Goal: Information Seeking & Learning: Learn about a topic

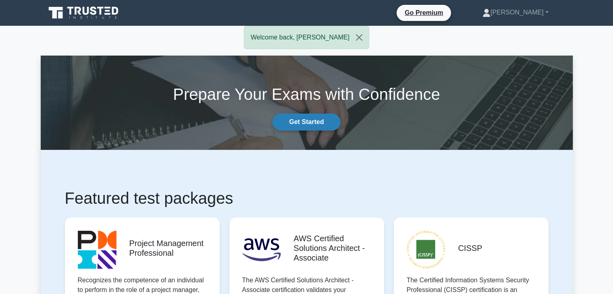
click at [315, 126] on link "Get Started" at bounding box center [306, 122] width 68 height 17
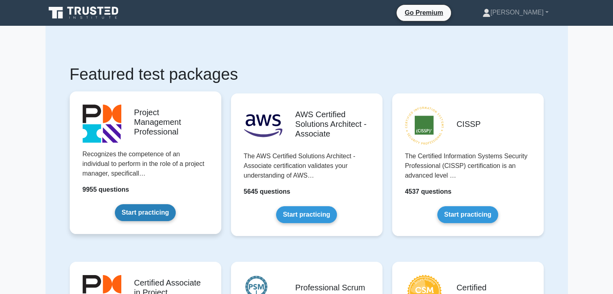
click at [163, 214] on link "Start practicing" at bounding box center [145, 212] width 61 height 17
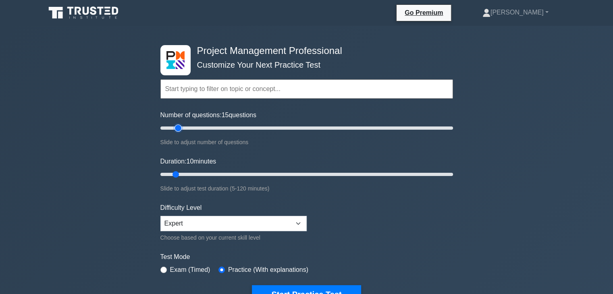
click at [174, 129] on input "Number of questions: 15 questions" at bounding box center [306, 128] width 292 height 10
type input "10"
click at [174, 127] on input "Number of questions: 15 questions" at bounding box center [306, 128] width 292 height 10
type input "15"
click at [183, 174] on input "Duration: 10 minutes" at bounding box center [306, 175] width 292 height 10
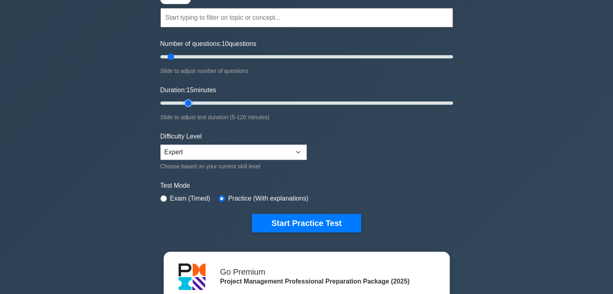
scroll to position [81, 0]
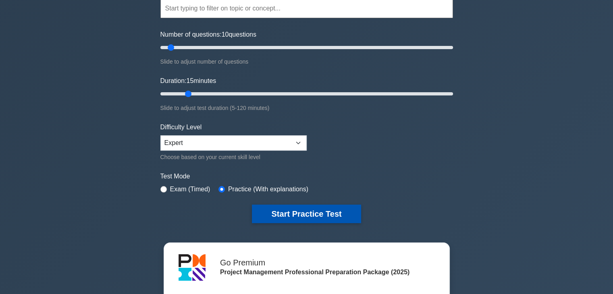
click at [311, 212] on button "Start Practice Test" at bounding box center [306, 214] width 109 height 19
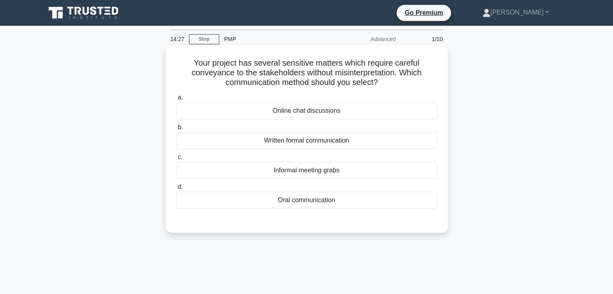
click at [338, 141] on div "Written formal communication" at bounding box center [306, 140] width 261 height 17
click at [176, 130] on input "b. Written formal communication" at bounding box center [176, 127] width 0 height 5
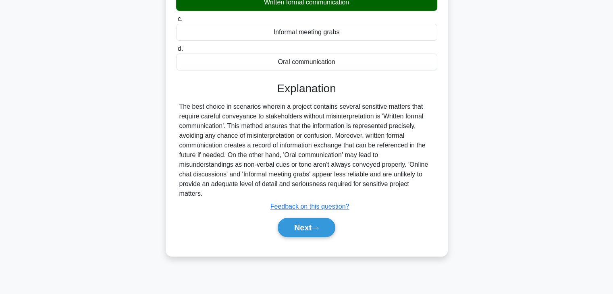
scroll to position [141, 0]
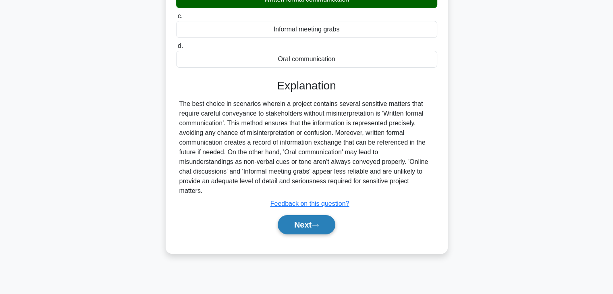
click at [310, 220] on button "Next" at bounding box center [307, 224] width 58 height 19
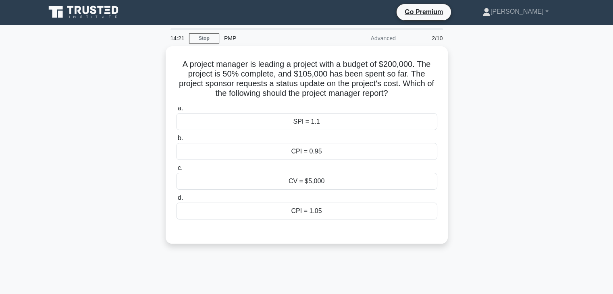
scroll to position [0, 0]
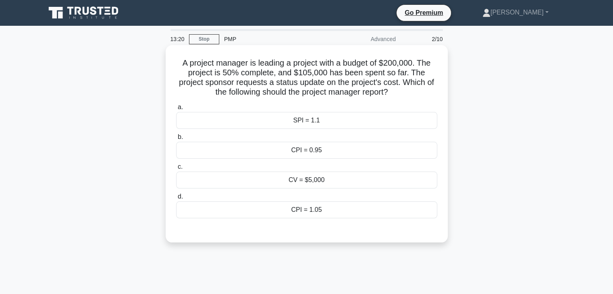
click at [279, 152] on div "CPI = 0.95" at bounding box center [306, 150] width 261 height 17
click at [176, 140] on input "b. CPI = 0.95" at bounding box center [176, 137] width 0 height 5
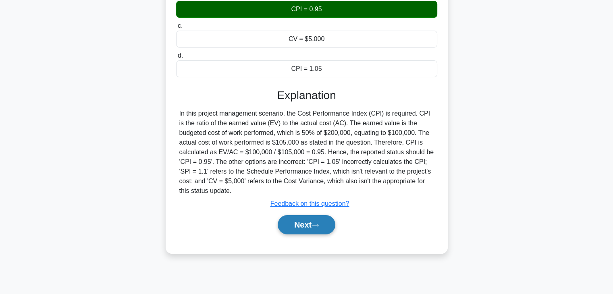
scroll to position [141, 0]
click at [313, 224] on button "Next" at bounding box center [307, 224] width 58 height 19
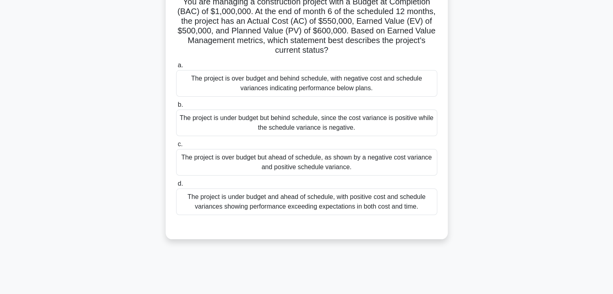
scroll to position [7, 0]
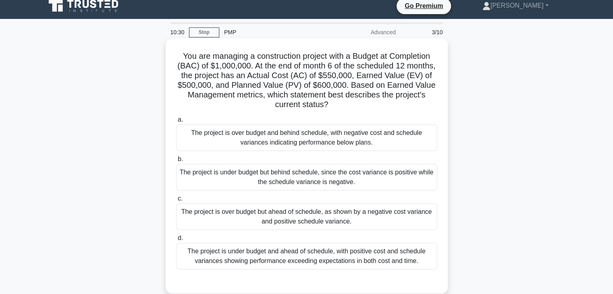
click at [344, 141] on div "The project is over budget and behind schedule, with negative cost and schedule…" at bounding box center [306, 137] width 261 height 27
click at [176, 122] on input "a. The project is over budget and behind schedule, with negative cost and sched…" at bounding box center [176, 119] width 0 height 5
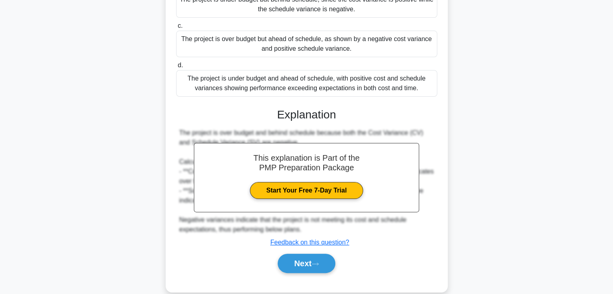
scroll to position [193, 0]
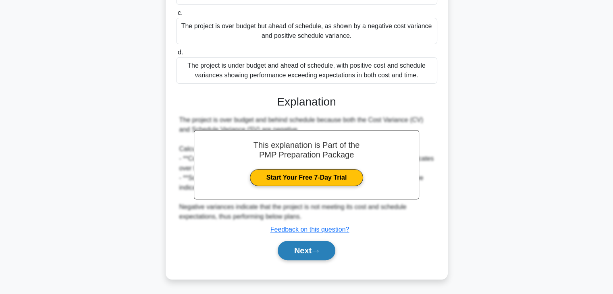
click at [319, 251] on icon at bounding box center [314, 251] width 7 height 4
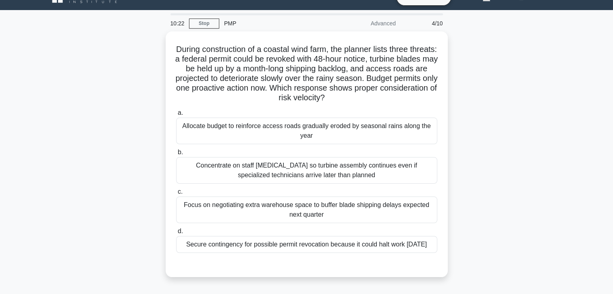
scroll to position [13, 0]
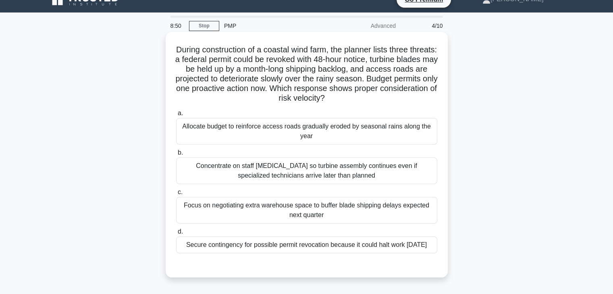
click at [385, 134] on div "Allocate budget to reinforce access roads gradually eroded by seasonal rains al…" at bounding box center [306, 131] width 261 height 27
click at [176, 116] on input "a. Allocate budget to reinforce access roads gradually eroded by seasonal rains…" at bounding box center [176, 113] width 0 height 5
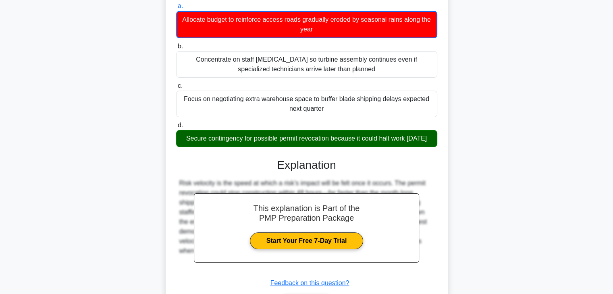
scroll to position [184, 0]
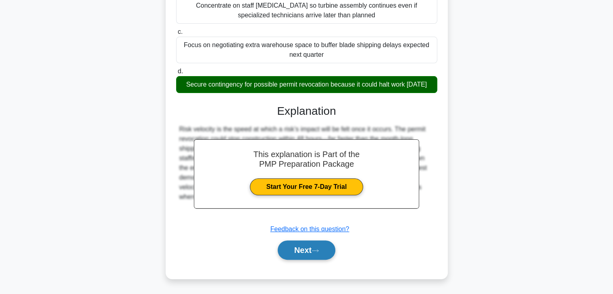
click at [326, 250] on button "Next" at bounding box center [307, 249] width 58 height 19
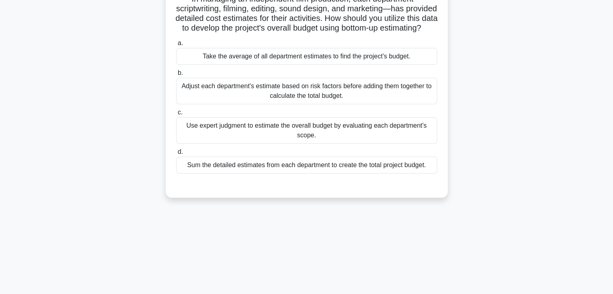
scroll to position [21, 0]
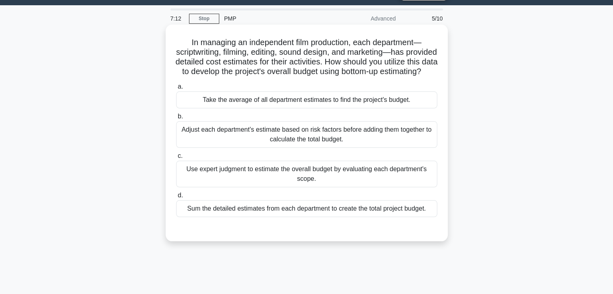
click at [282, 180] on div "Use expert judgment to estimate the overall budget by evaluating each departmen…" at bounding box center [306, 174] width 261 height 27
click at [176, 159] on input "c. Use expert judgment to estimate the overall budget by evaluating each depart…" at bounding box center [176, 155] width 0 height 5
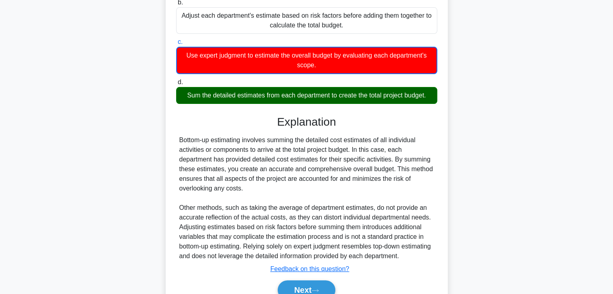
scroll to position [182, 0]
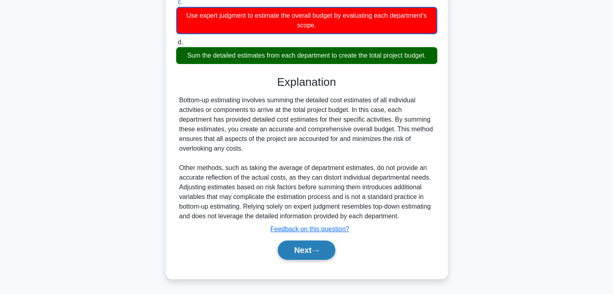
click at [327, 254] on button "Next" at bounding box center [307, 249] width 58 height 19
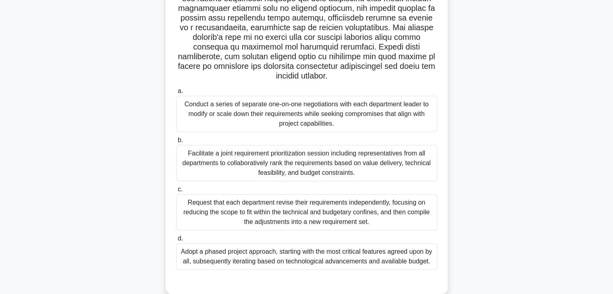
scroll to position [147, 0]
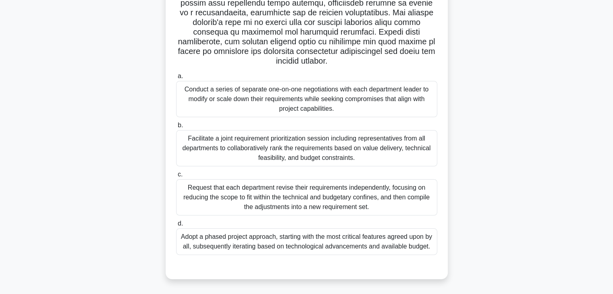
click at [409, 143] on div "Facilitate a joint requirement prioritization session including representatives…" at bounding box center [306, 148] width 261 height 36
click at [176, 128] on input "b. Facilitate a joint requirement prioritization session including representati…" at bounding box center [176, 125] width 0 height 5
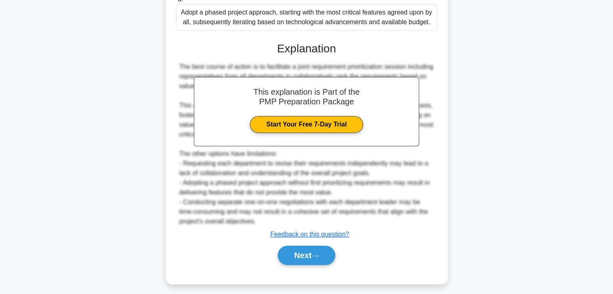
scroll to position [376, 0]
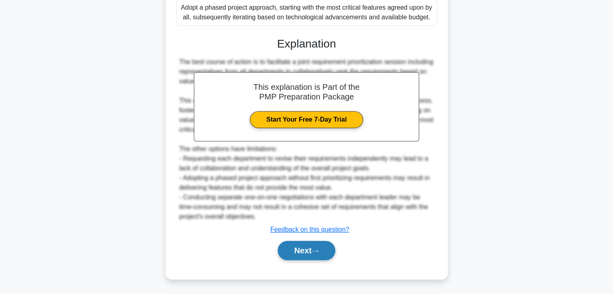
click at [322, 256] on button "Next" at bounding box center [307, 250] width 58 height 19
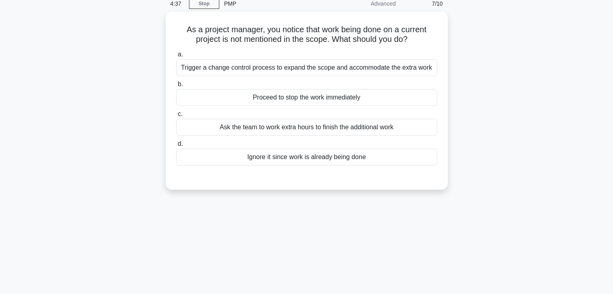
scroll to position [0, 0]
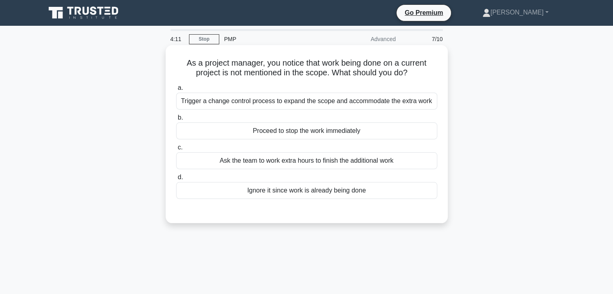
click at [422, 105] on div "Trigger a change control process to expand the scope and accommodate the extra …" at bounding box center [306, 101] width 261 height 17
click at [176, 91] on input "a. Trigger a change control process to expand the scope and accommodate the ext…" at bounding box center [176, 87] width 0 height 5
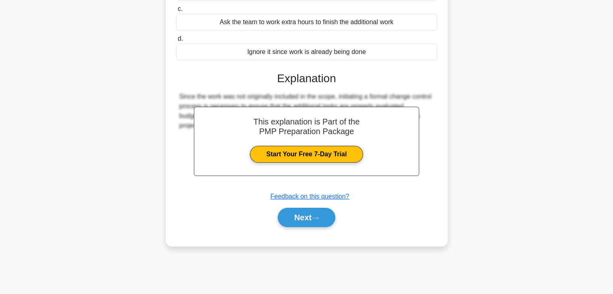
scroll to position [141, 0]
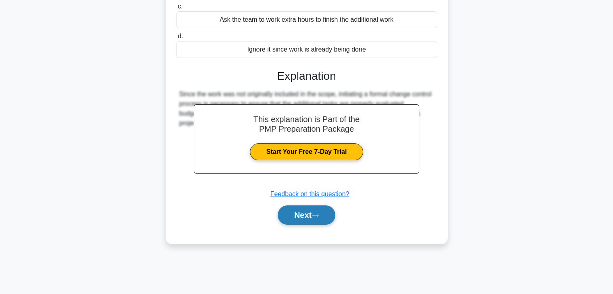
click at [298, 225] on button "Next" at bounding box center [307, 214] width 58 height 19
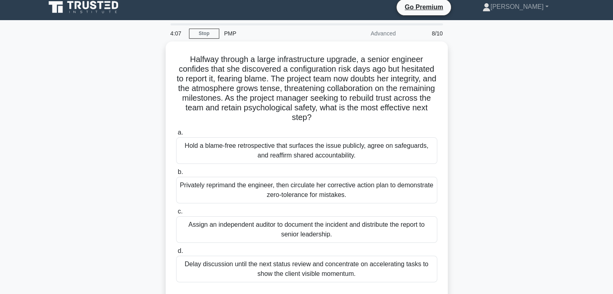
scroll to position [27, 0]
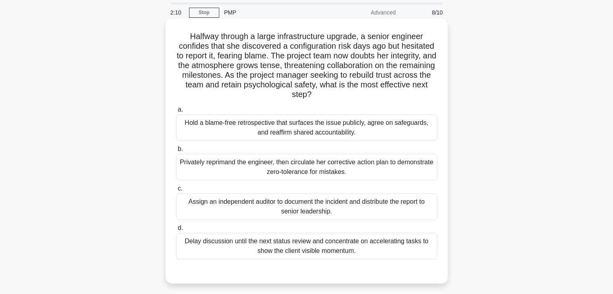
click at [320, 131] on div "Hold a blame-free retrospective that surfaces the issue publicly, agree on safe…" at bounding box center [306, 127] width 261 height 27
click at [176, 112] on input "a. Hold a blame-free retrospective that surfaces the issue publicly, agree on s…" at bounding box center [176, 109] width 0 height 5
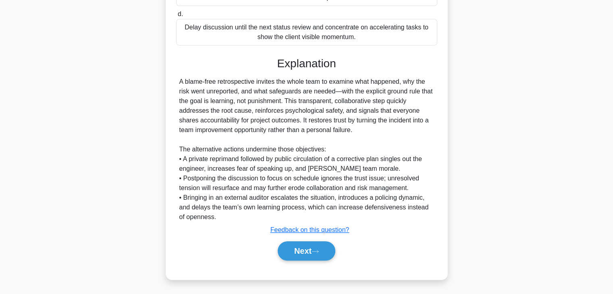
scroll to position [241, 0]
click at [311, 247] on button "Next" at bounding box center [307, 250] width 58 height 19
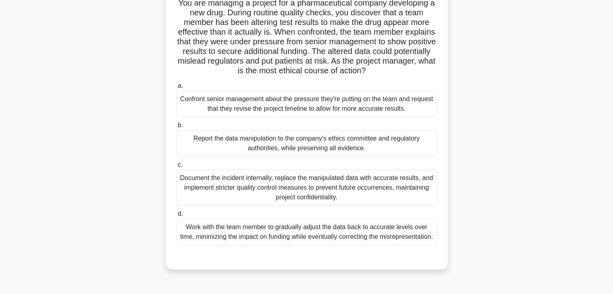
scroll to position [67, 0]
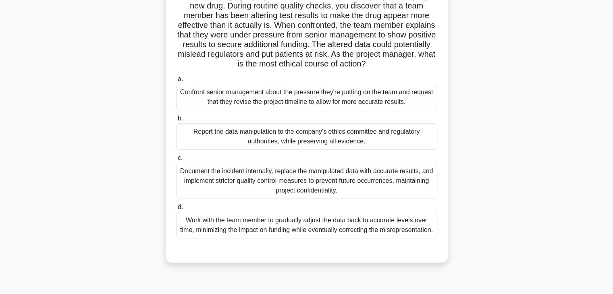
click at [294, 222] on div "Work with the team member to gradually adjust the data back to accurate levels …" at bounding box center [306, 225] width 261 height 27
click at [176, 210] on input "d. Work with the team member to gradually adjust the data back to accurate leve…" at bounding box center [176, 207] width 0 height 5
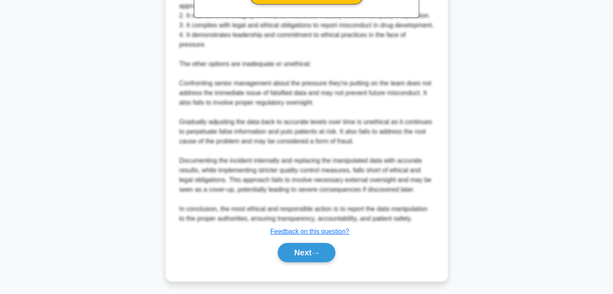
scroll to position [416, 0]
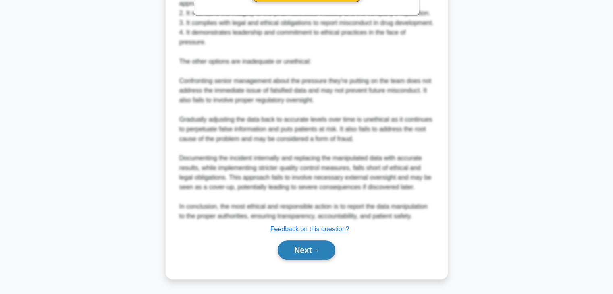
click at [331, 247] on button "Next" at bounding box center [307, 249] width 58 height 19
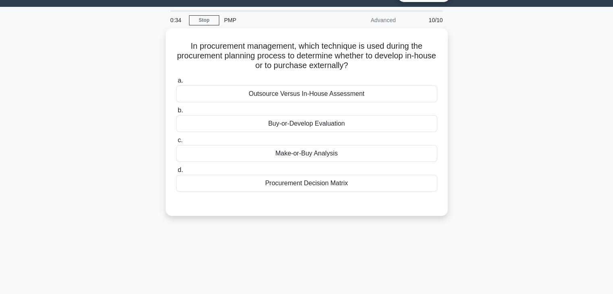
scroll to position [0, 0]
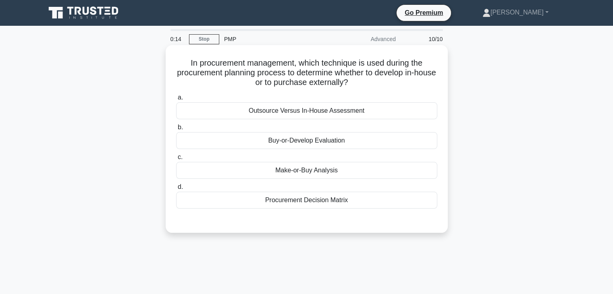
click at [346, 171] on div "Make-or-Buy Analysis" at bounding box center [306, 170] width 261 height 17
click at [176, 160] on input "c. Make-or-Buy Analysis" at bounding box center [176, 157] width 0 height 5
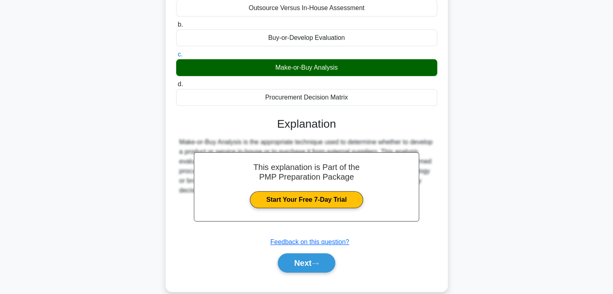
scroll to position [141, 0]
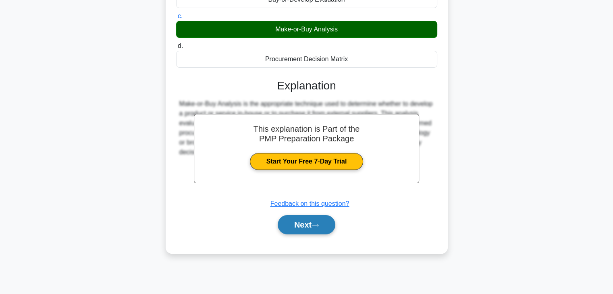
click at [308, 222] on button "Next" at bounding box center [307, 224] width 58 height 19
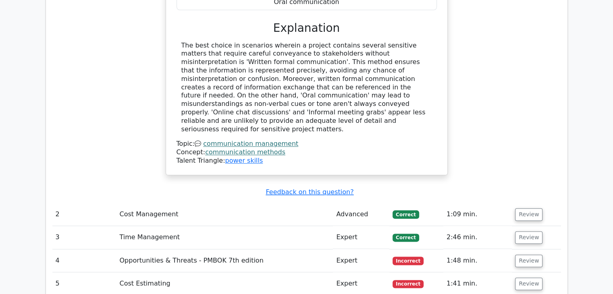
scroll to position [967, 0]
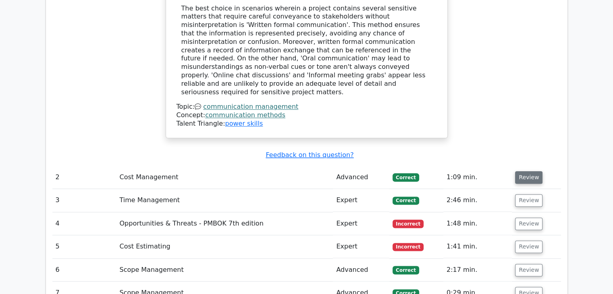
click at [518, 171] on button "Review" at bounding box center [528, 177] width 27 height 12
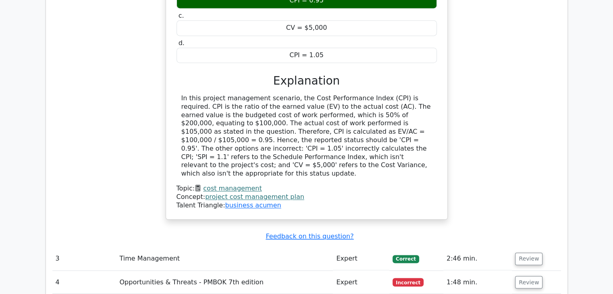
scroll to position [1302, 0]
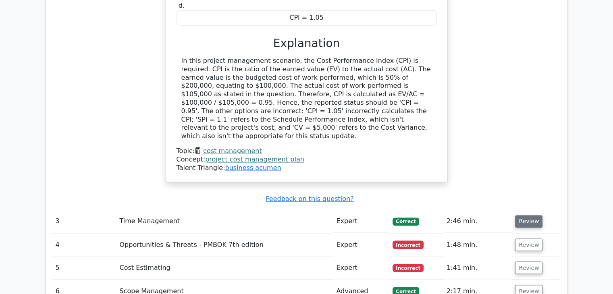
click at [522, 215] on button "Review" at bounding box center [528, 221] width 27 height 12
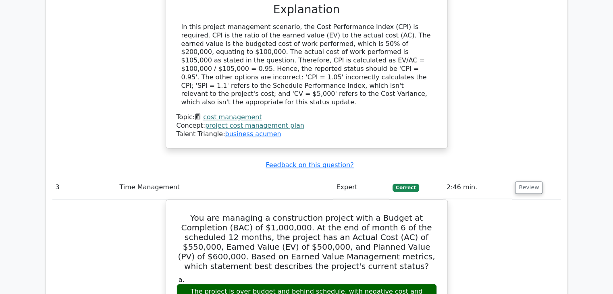
scroll to position [1396, 0]
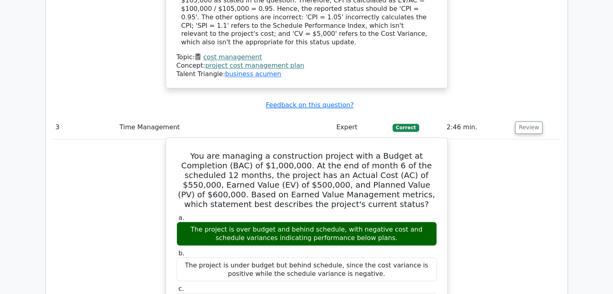
drag, startPoint x: 180, startPoint y: 86, endPoint x: 375, endPoint y: 172, distance: 213.2
copy div "You are managing a construction project with a Budget at Completion (BAC) of $1…"
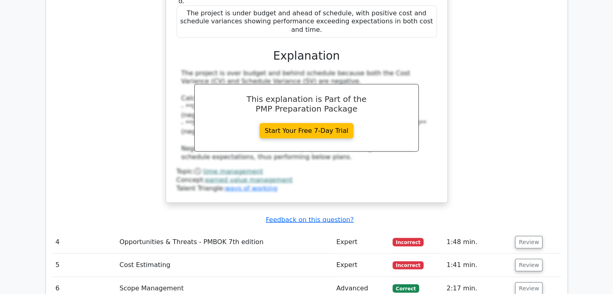
scroll to position [1732, 0]
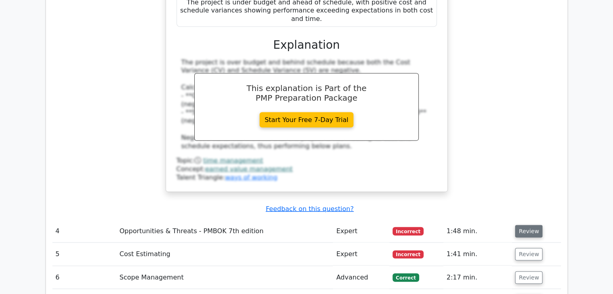
click at [529, 225] on button "Review" at bounding box center [528, 231] width 27 height 12
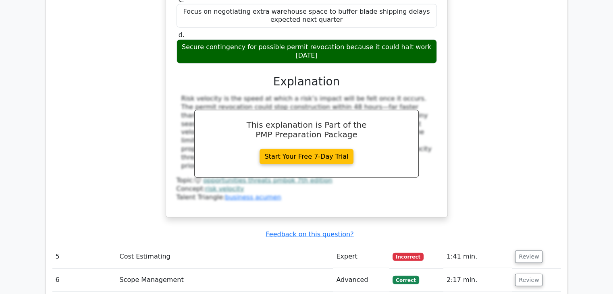
scroll to position [2148, 0]
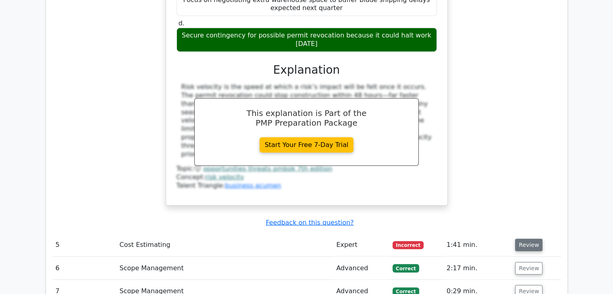
click at [533, 239] on button "Review" at bounding box center [528, 245] width 27 height 12
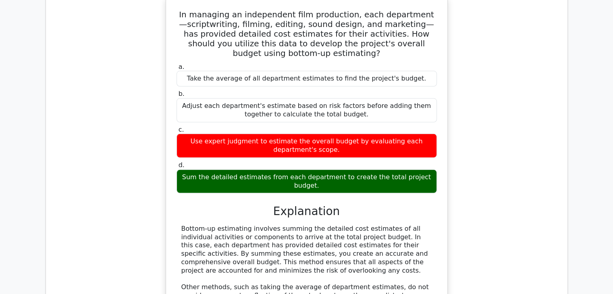
scroll to position [2430, 0]
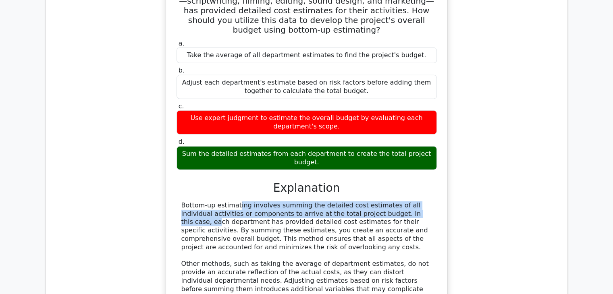
drag, startPoint x: 354, startPoint y: 118, endPoint x: 178, endPoint y: 110, distance: 176.2
click at [178, 201] on div "Bottom-up estimating involves summing the detailed cost estimates of all indivi…" at bounding box center [306, 264] width 260 height 126
copy div "Bottom-up estimating involves summing the detailed cost estimates of all indivi…"
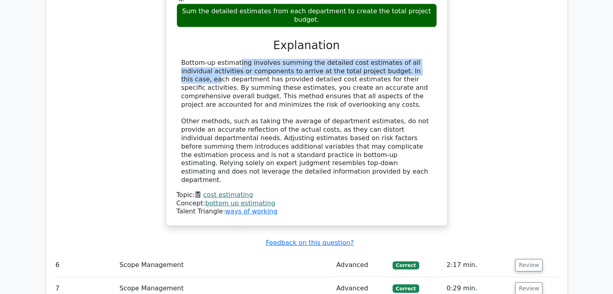
scroll to position [2591, 0]
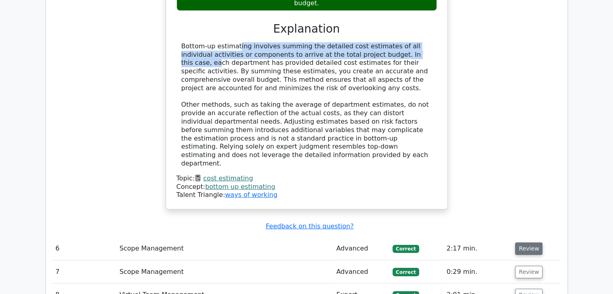
click at [526, 242] on button "Review" at bounding box center [528, 248] width 27 height 12
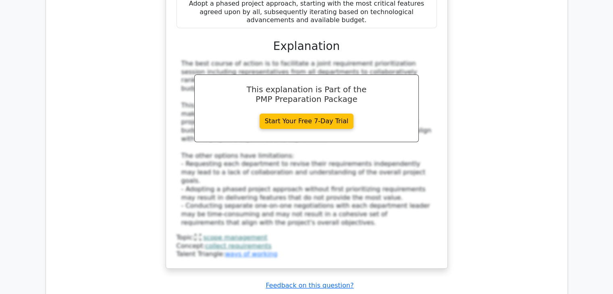
scroll to position [3195, 0]
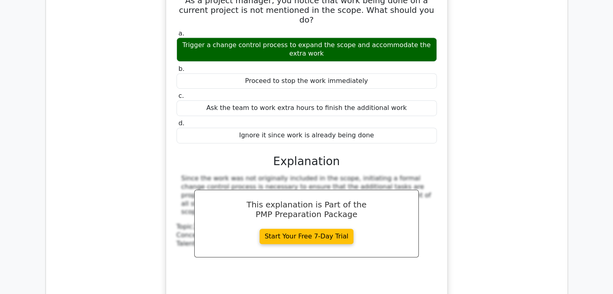
scroll to position [3585, 0]
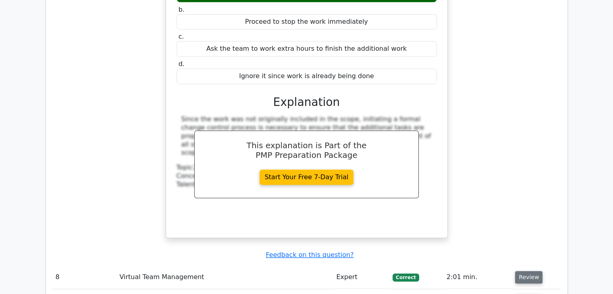
click at [530, 271] on button "Review" at bounding box center [528, 277] width 27 height 12
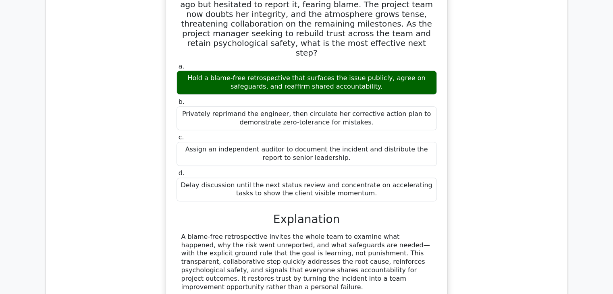
scroll to position [3988, 0]
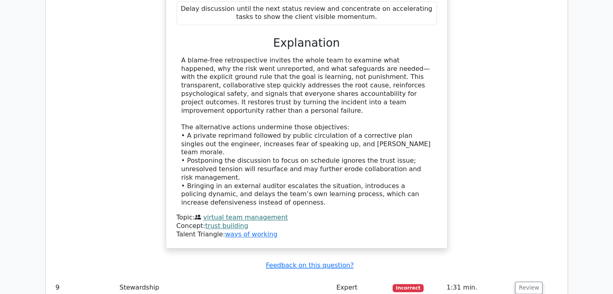
scroll to position [4149, 0]
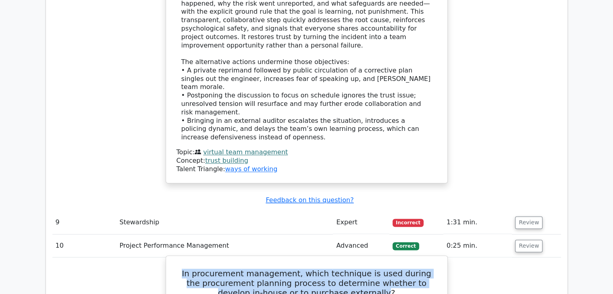
drag, startPoint x: 187, startPoint y: 68, endPoint x: 361, endPoint y: 86, distance: 175.3
click at [361, 269] on h5 "In procurement management, which technique is used during the procurement plann…" at bounding box center [307, 283] width 262 height 29
copy h5 "In procurement management, which technique is used during the procurement plann…"
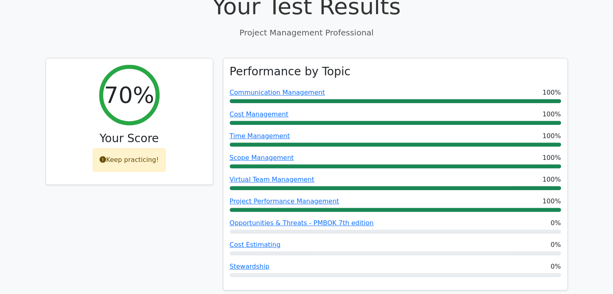
scroll to position [0, 0]
